Goal: Transaction & Acquisition: Subscribe to service/newsletter

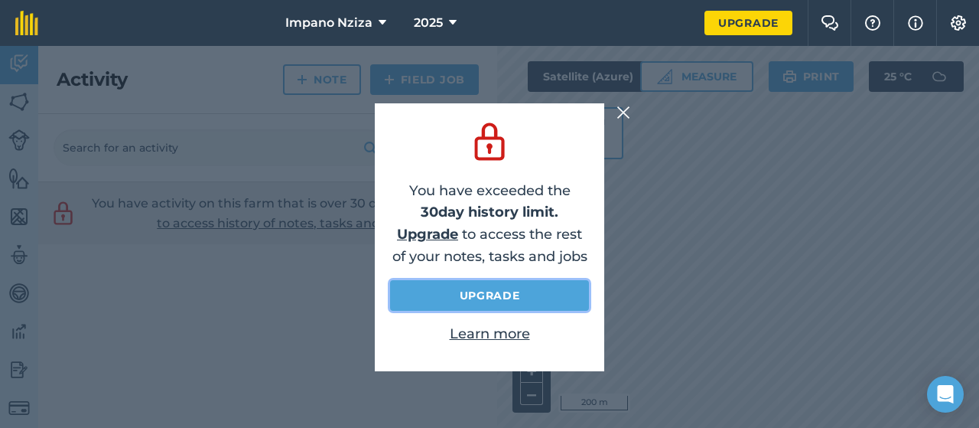
click at [512, 298] on link "Upgrade" at bounding box center [489, 295] width 199 height 31
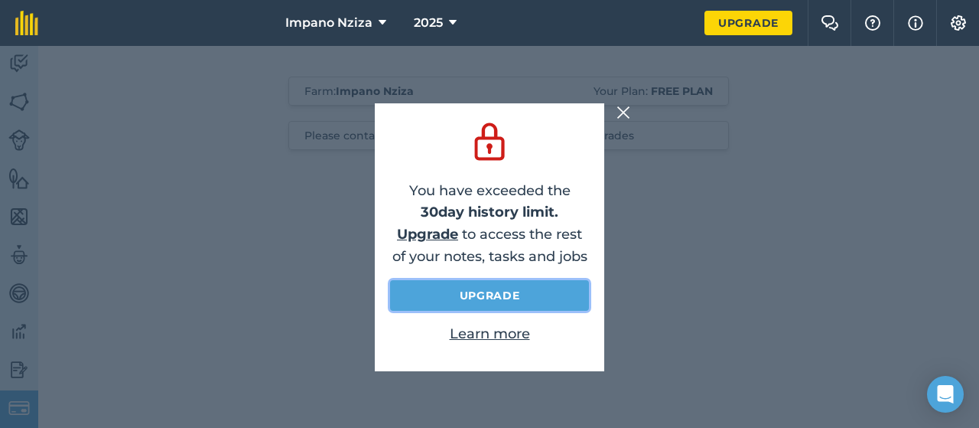
click at [512, 298] on link "Upgrade" at bounding box center [489, 295] width 199 height 31
click at [517, 296] on link "Upgrade" at bounding box center [489, 295] width 199 height 31
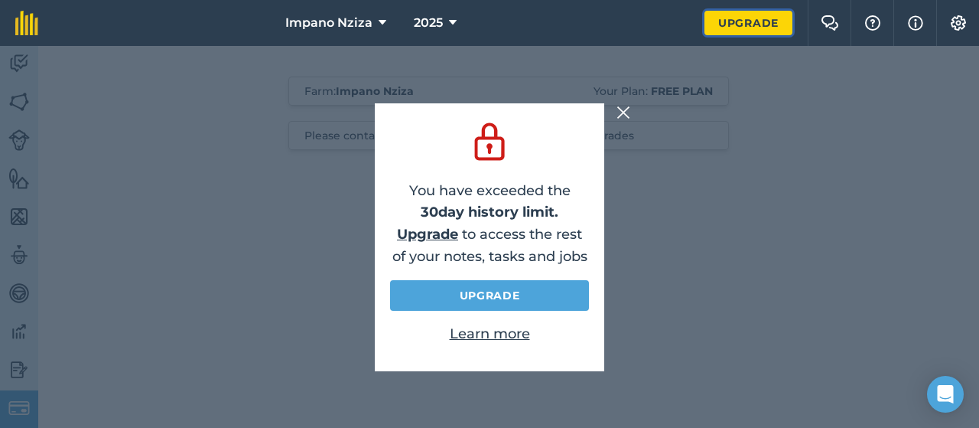
click at [746, 22] on link "Upgrade" at bounding box center [748, 23] width 88 height 24
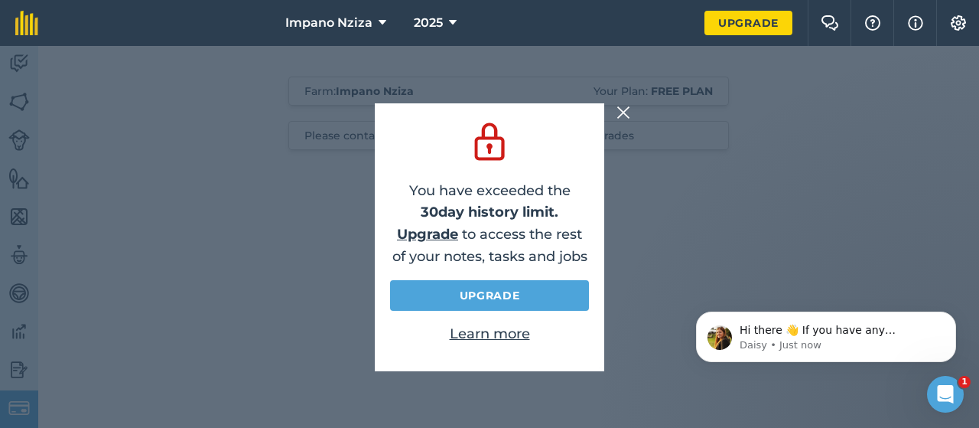
click at [625, 114] on img at bounding box center [623, 112] width 14 height 18
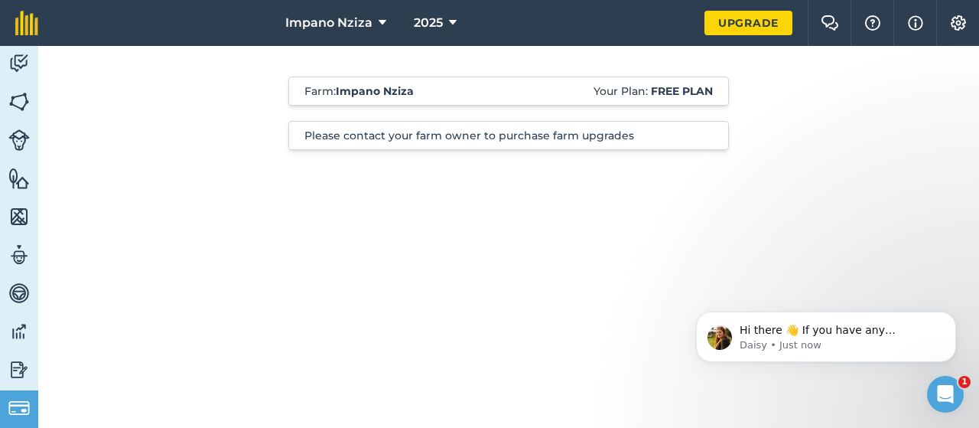
click at [416, 89] on div "Farm : Impano Nziza Your Plan: Free plan" at bounding box center [508, 90] width 441 height 29
click at [383, 22] on icon at bounding box center [383, 23] width 8 height 18
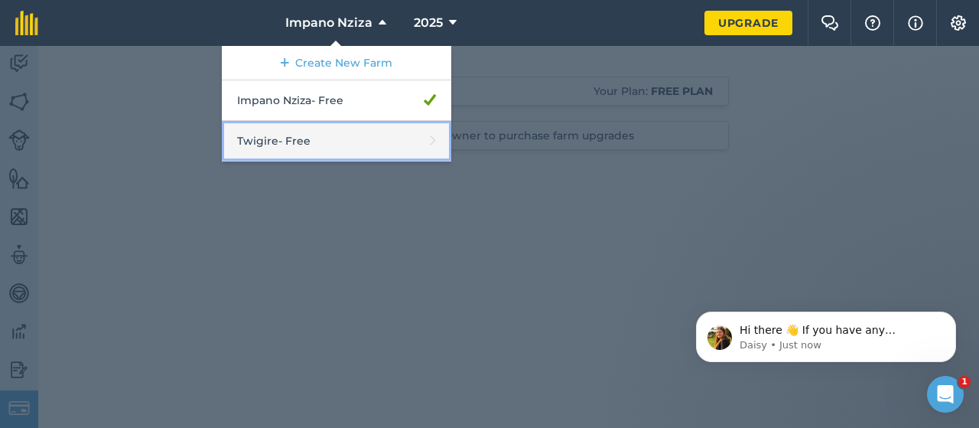
click at [358, 141] on link "Twigire - Free" at bounding box center [336, 141] width 229 height 41
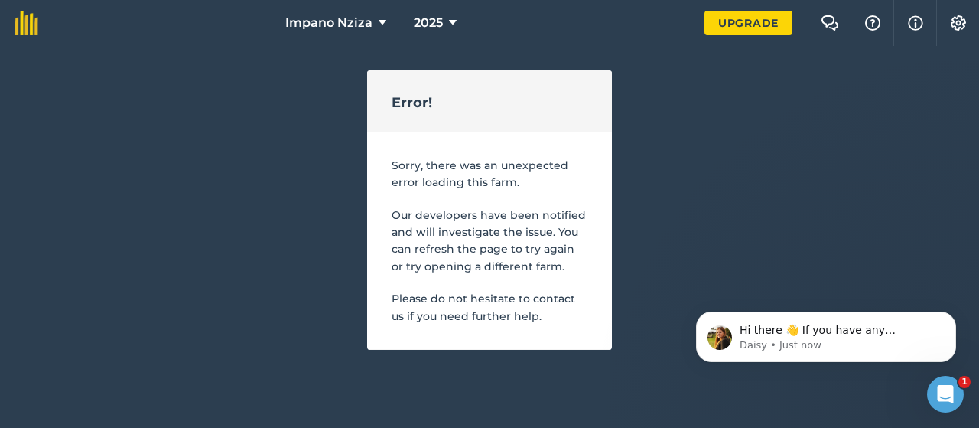
click at [668, 236] on div "Impano Nziza 2025 Upgrade Farm Chat Help Info Settings Error! Sorry, there was …" at bounding box center [489, 175] width 979 height 350
click at [721, 34] on link "Upgrade" at bounding box center [748, 23] width 88 height 24
click at [384, 21] on icon at bounding box center [383, 23] width 8 height 18
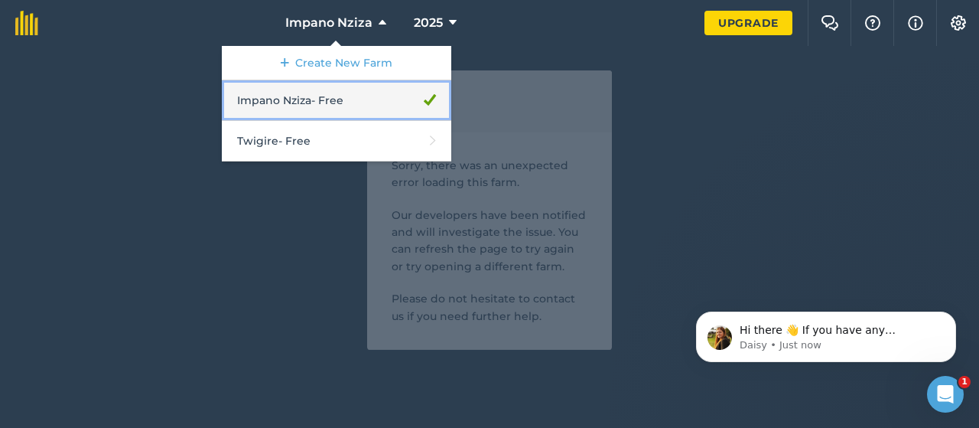
click at [352, 102] on link "Impano Nziza - Free" at bounding box center [336, 100] width 229 height 41
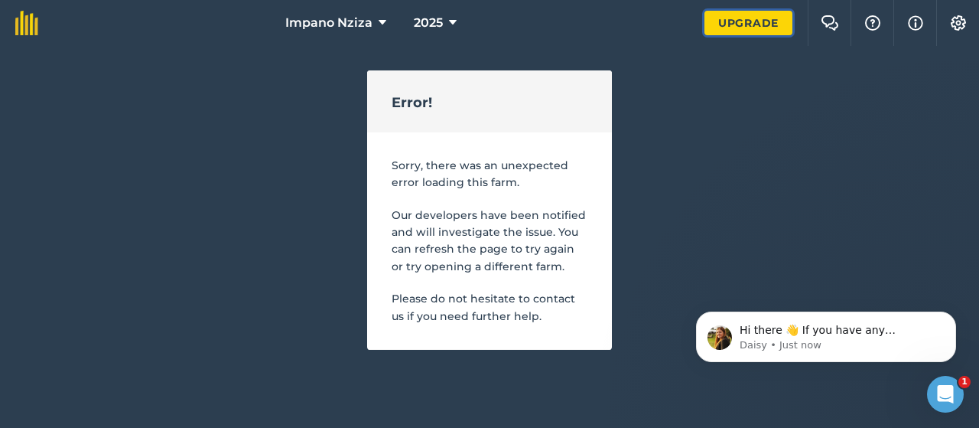
click at [738, 16] on link "Upgrade" at bounding box center [748, 23] width 88 height 24
click at [454, 20] on icon at bounding box center [453, 23] width 8 height 18
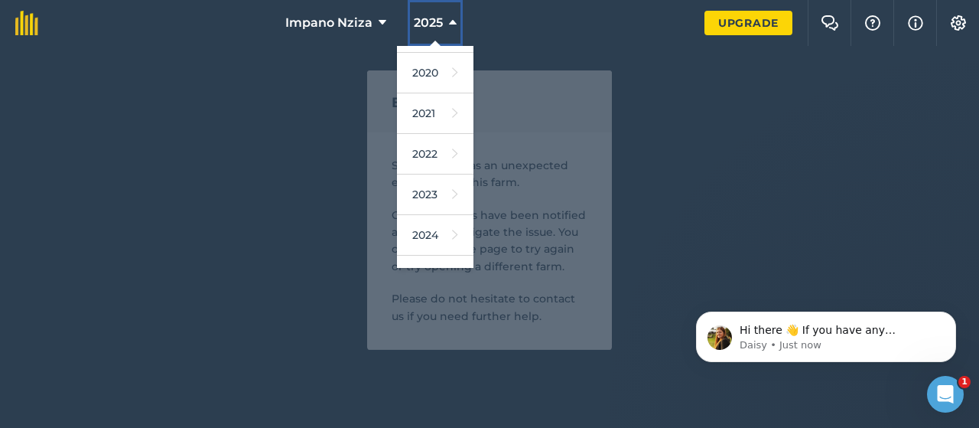
scroll to position [112, 0]
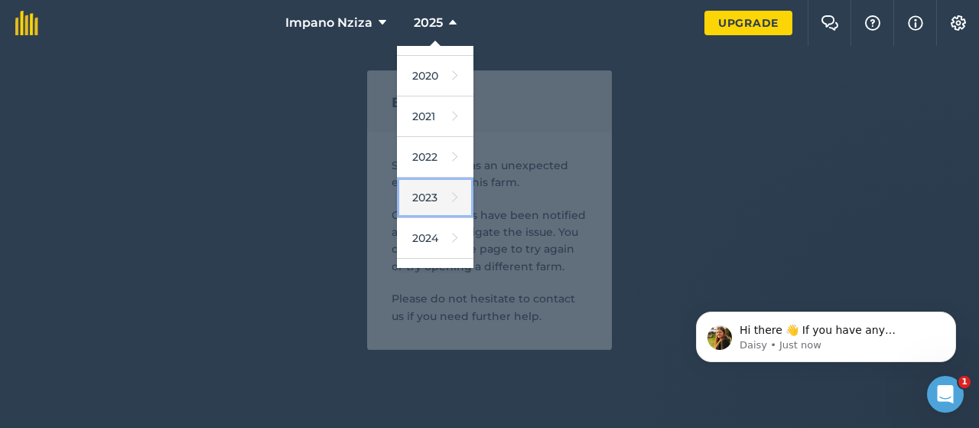
click at [418, 192] on link "2023" at bounding box center [435, 197] width 76 height 41
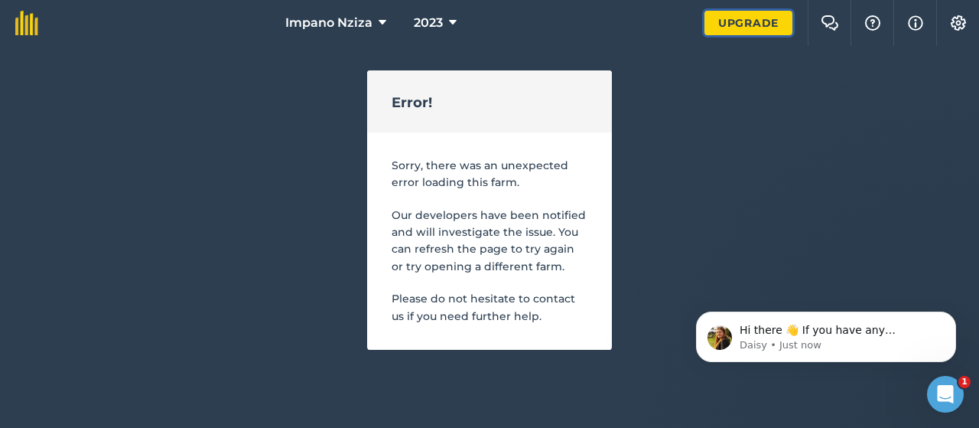
click at [732, 22] on link "Upgrade" at bounding box center [748, 23] width 88 height 24
click at [694, 94] on div "Impano Nziza 2023 Upgrade Farm Chat Help Info Settings Error! Sorry, there was …" at bounding box center [489, 175] width 979 height 350
